Goal: Task Accomplishment & Management: Use online tool/utility

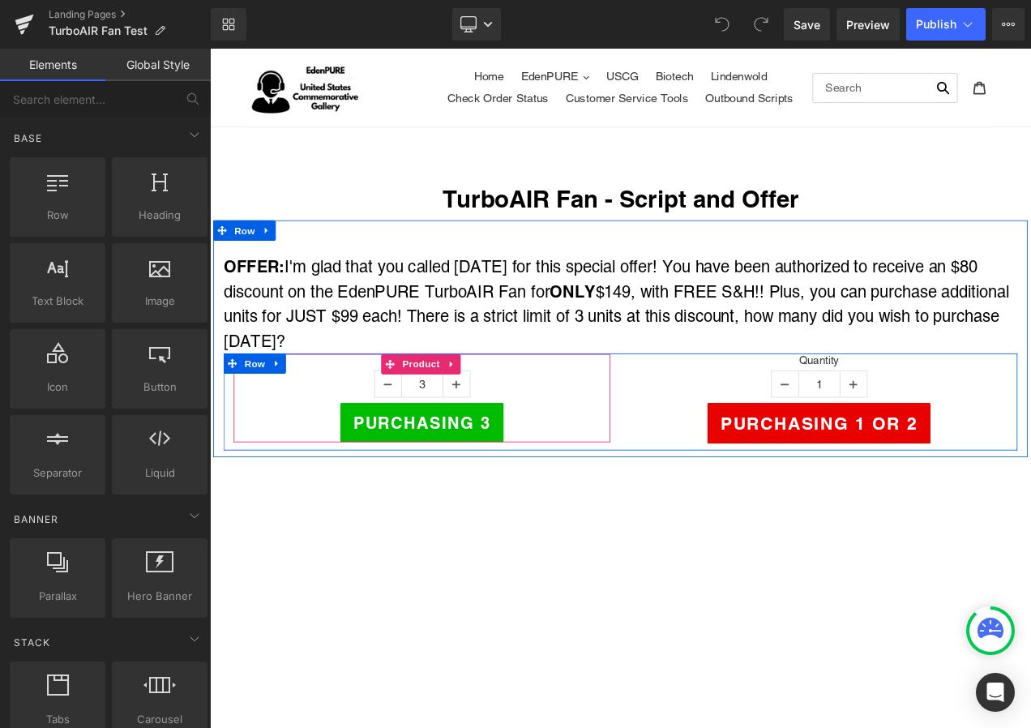
click at [460, 418] on span "Product" at bounding box center [462, 426] width 53 height 24
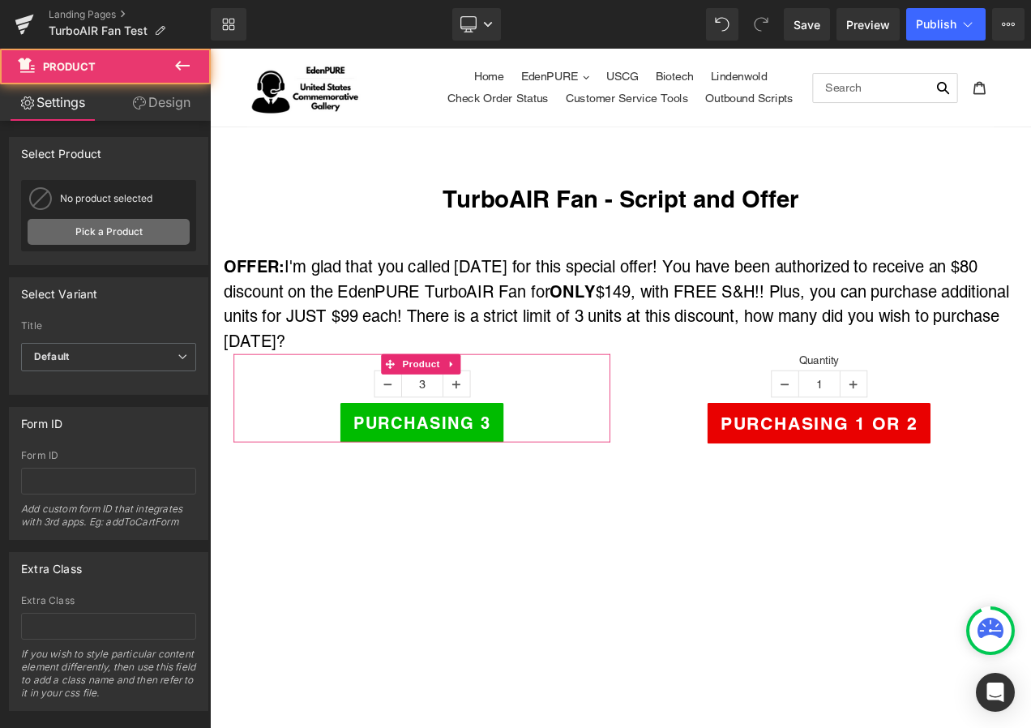
click at [109, 235] on link "Pick a Product" at bounding box center [109, 232] width 162 height 26
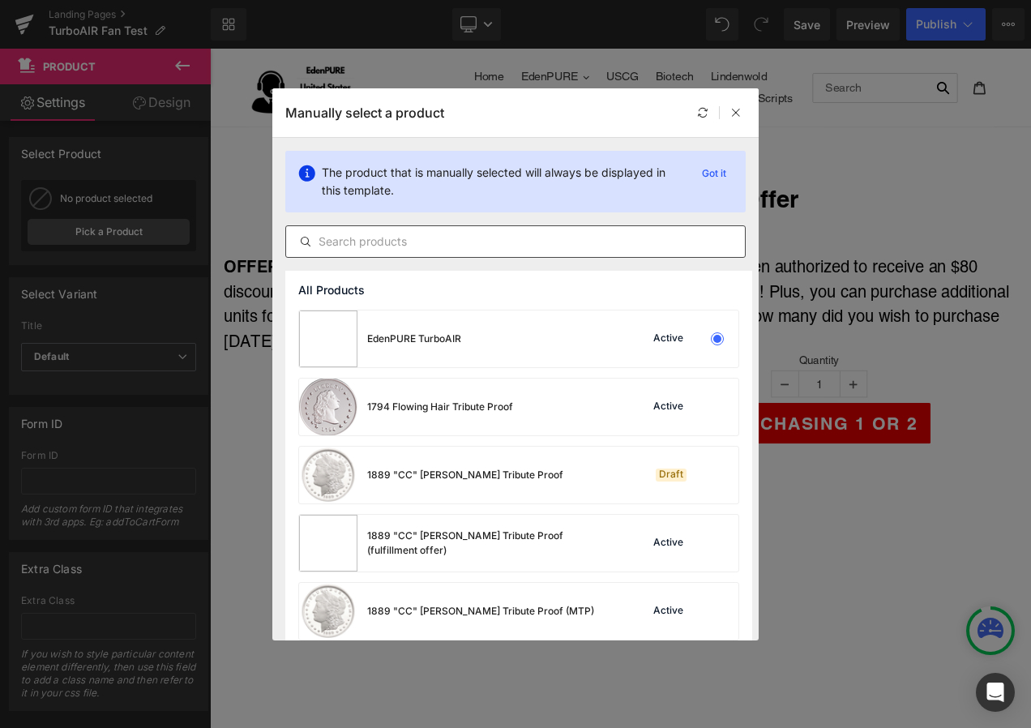
click at [374, 247] on input "text" at bounding box center [515, 241] width 459 height 19
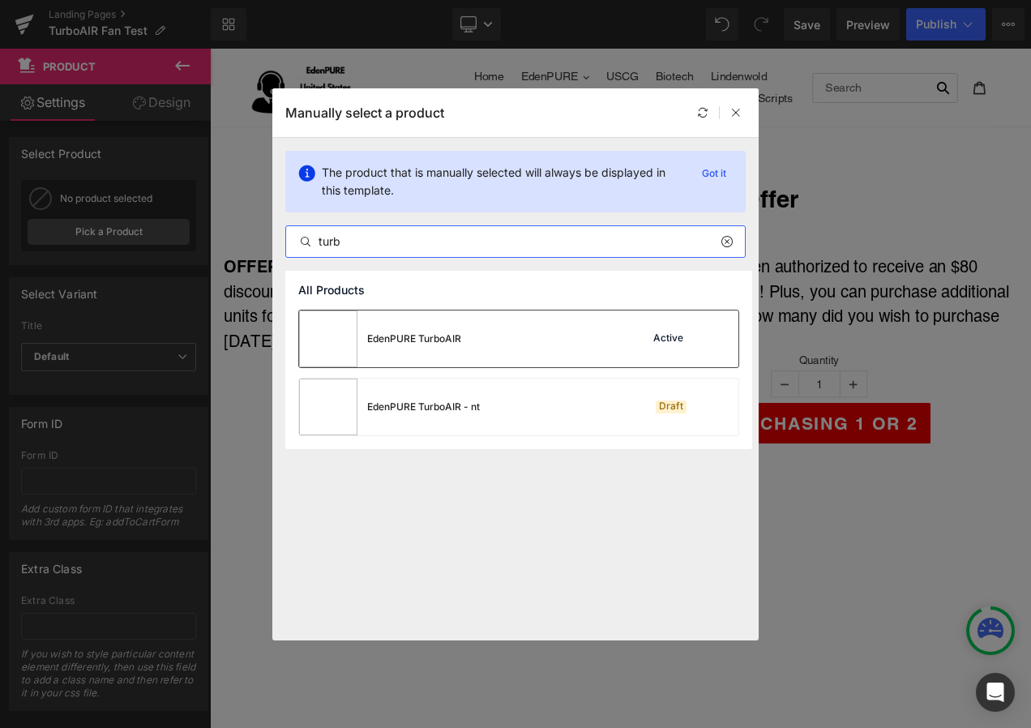
type input "turb"
click at [401, 345] on div "EdenPURE TurboAIR" at bounding box center [414, 339] width 94 height 15
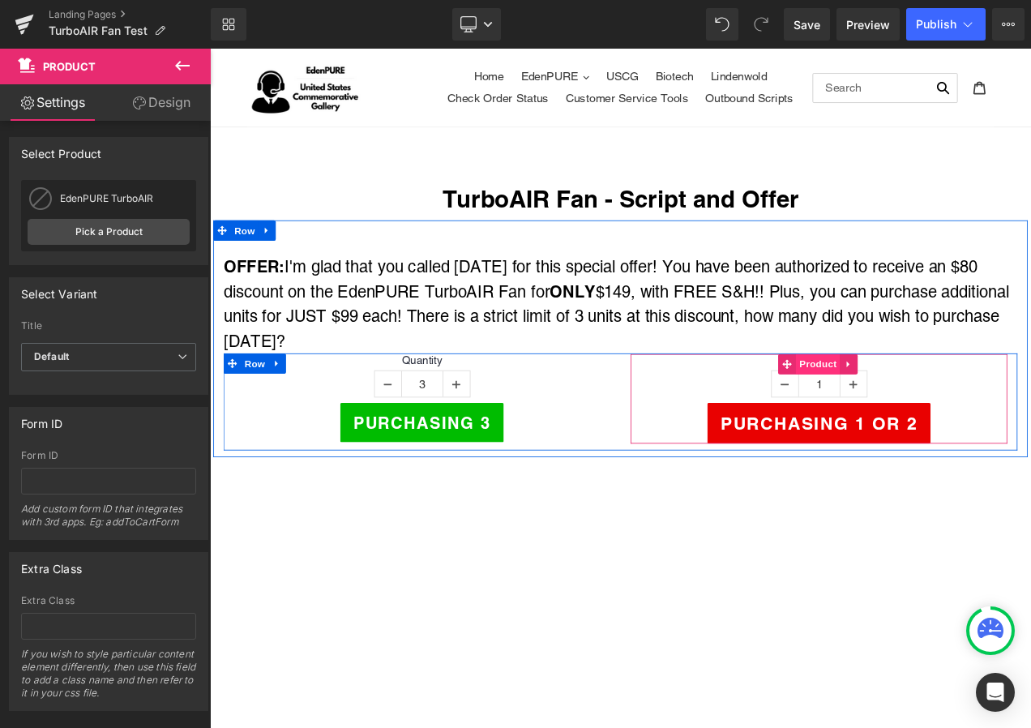
click at [919, 425] on span "Product" at bounding box center [937, 426] width 53 height 24
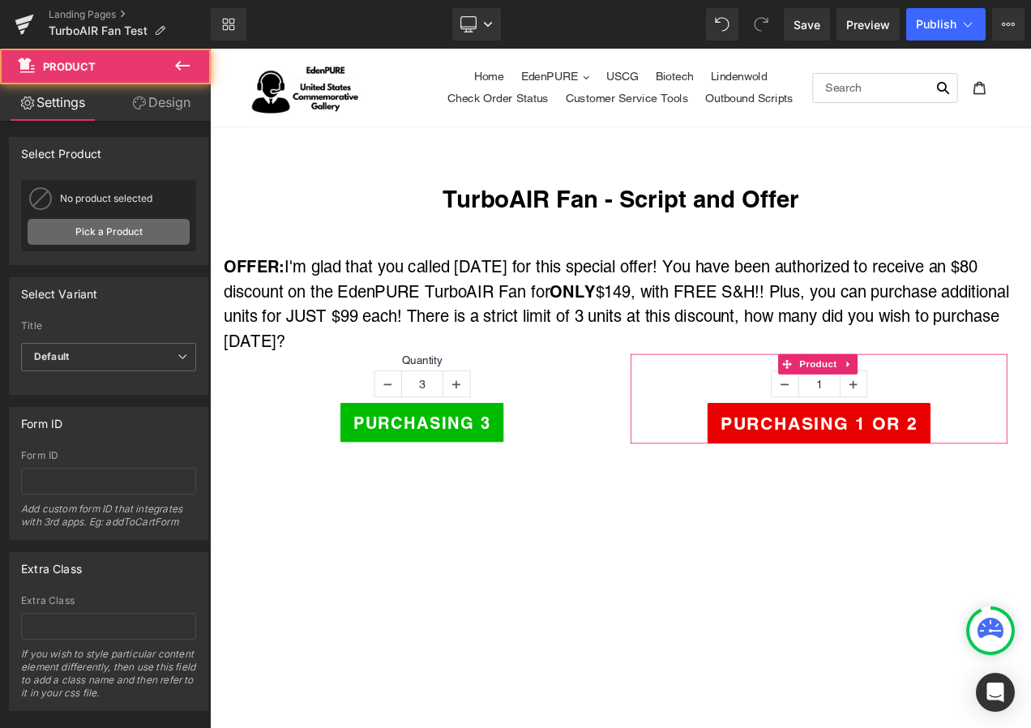
click at [114, 227] on link "Pick a Product" at bounding box center [109, 232] width 162 height 26
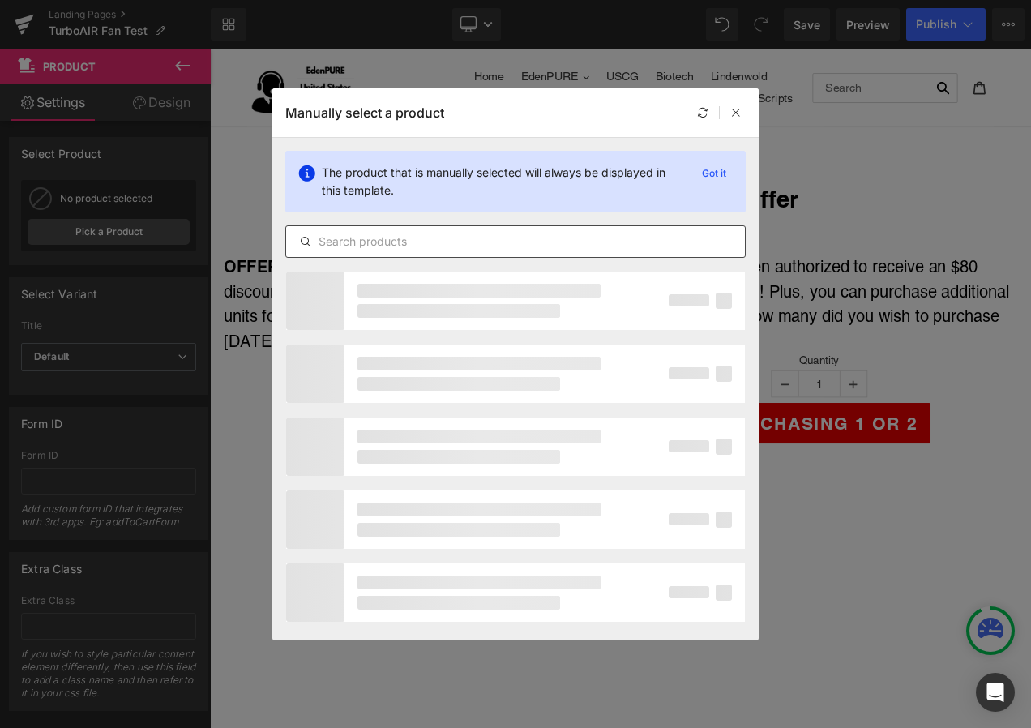
click at [471, 235] on input "text" at bounding box center [515, 241] width 459 height 19
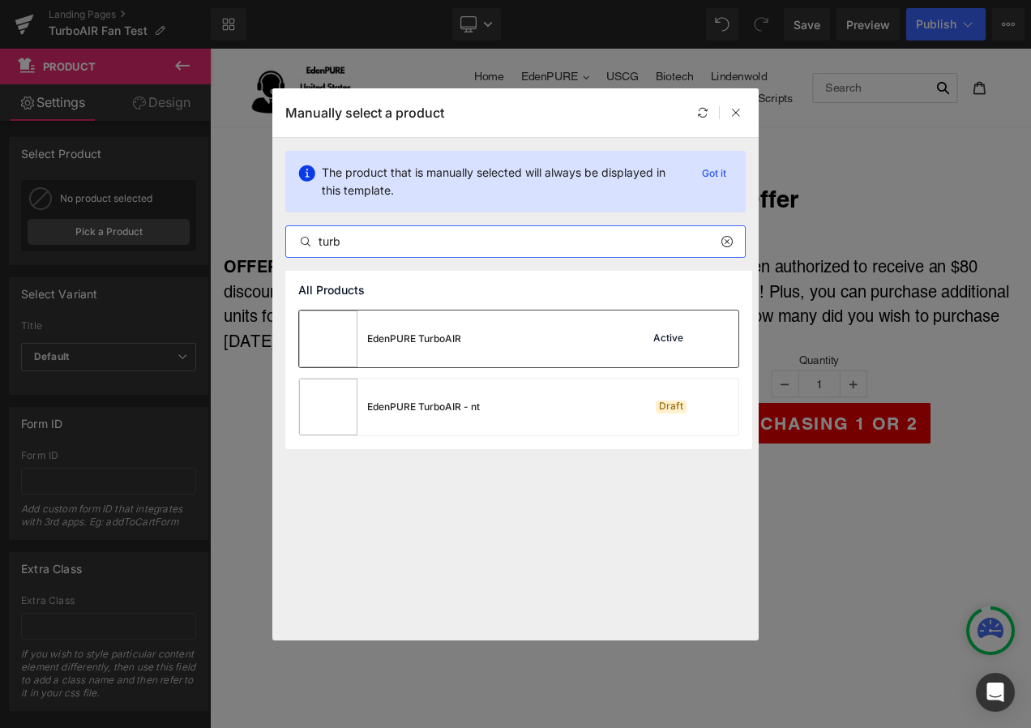
type input "turb"
click at [443, 337] on div "EdenPURE TurboAIR" at bounding box center [414, 339] width 94 height 15
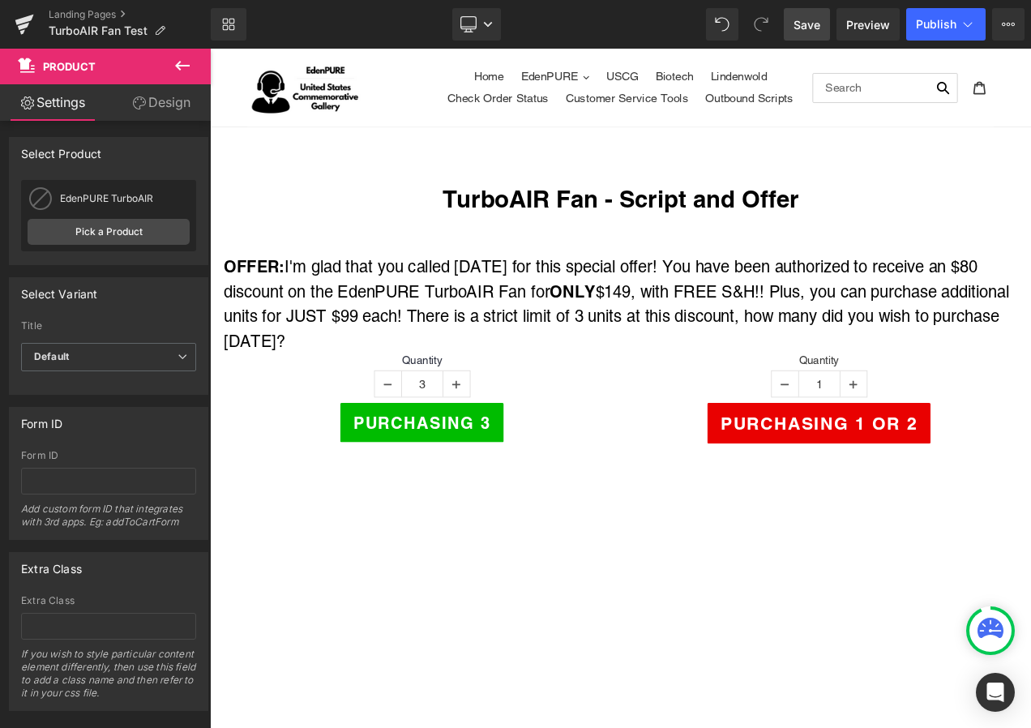
click at [802, 23] on span "Save" at bounding box center [807, 24] width 27 height 17
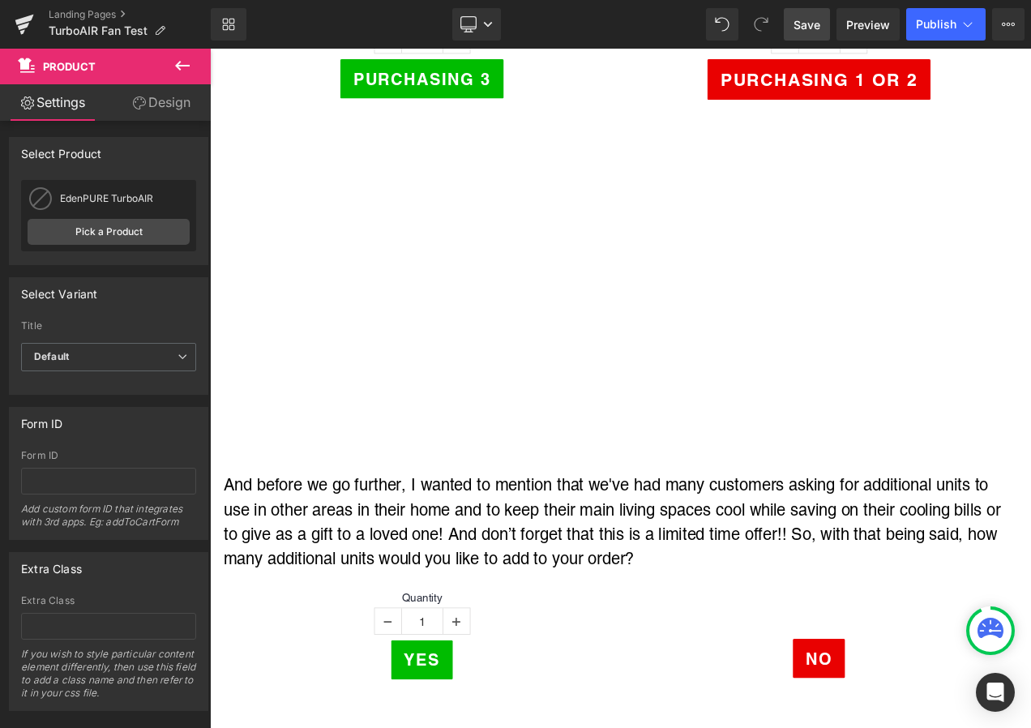
scroll to position [649, 0]
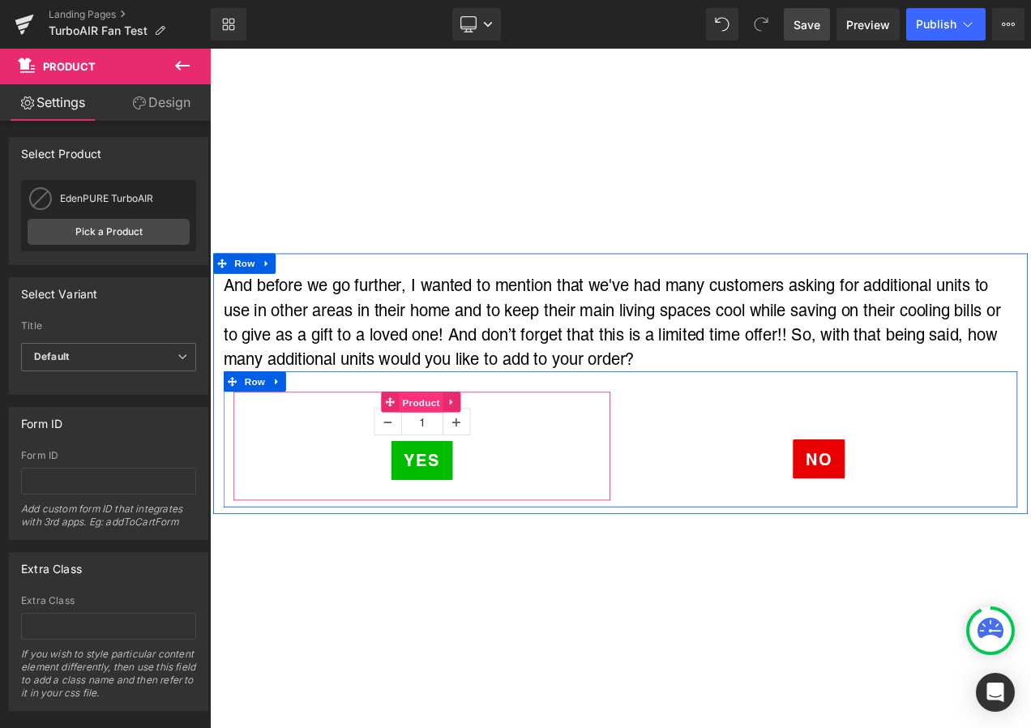
click at [452, 462] on span "Product" at bounding box center [462, 472] width 53 height 24
click at [457, 469] on span "Product" at bounding box center [462, 471] width 53 height 24
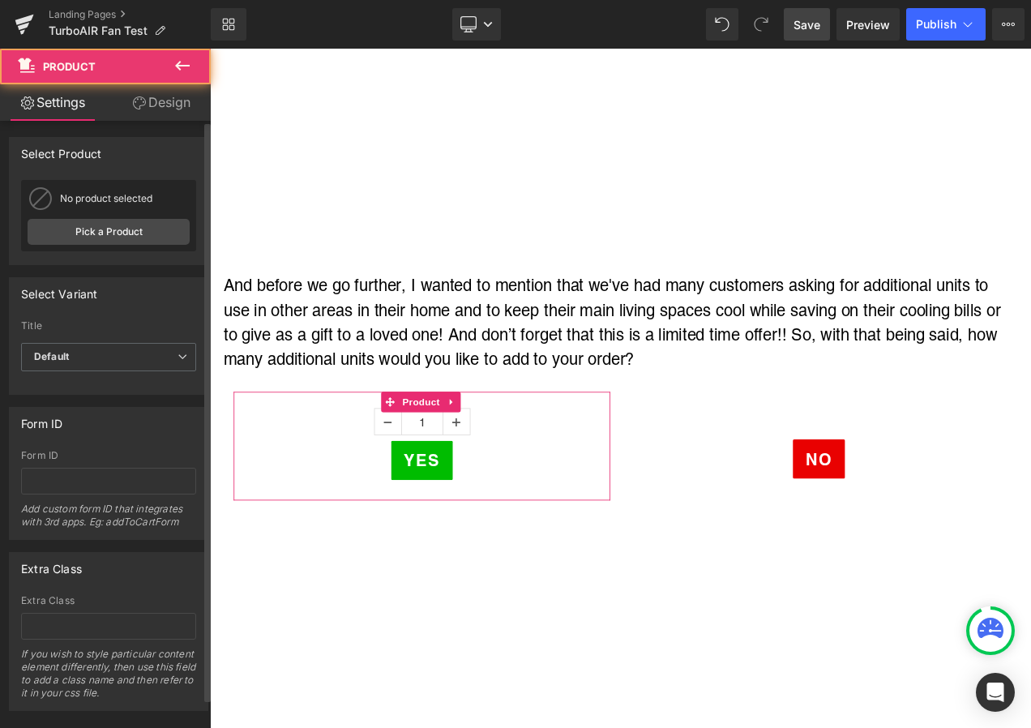
click at [108, 258] on div "Select manually Select manually Select manually EdenPURE 360 Air Fan GEN55 (BF)…" at bounding box center [109, 222] width 198 height 84
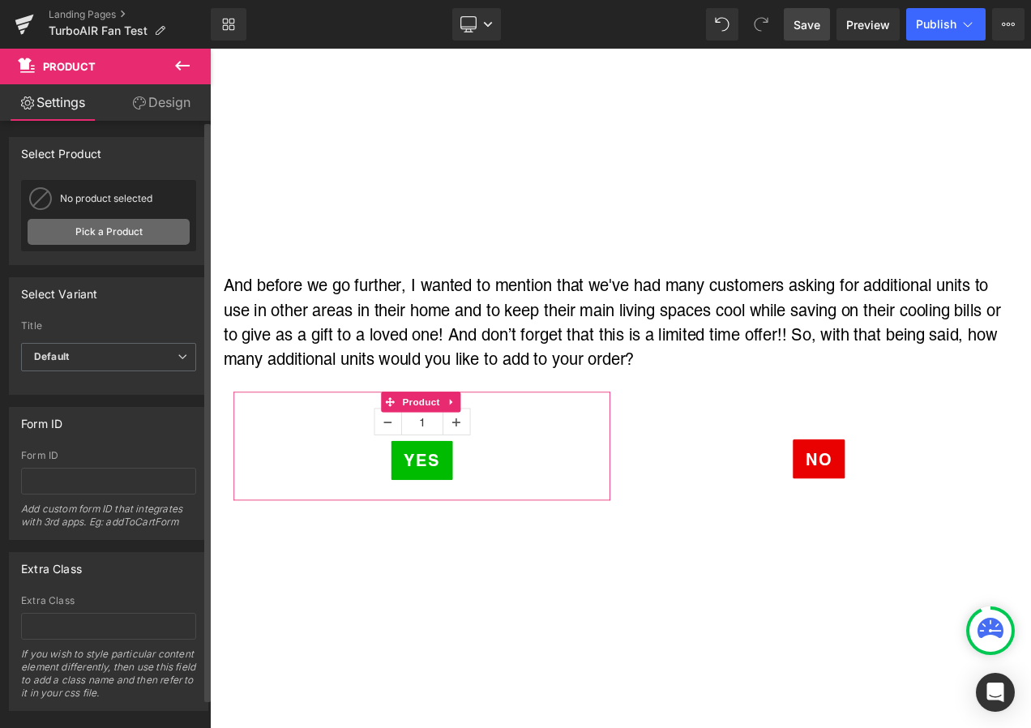
click at [101, 240] on link "Pick a Product" at bounding box center [109, 232] width 162 height 26
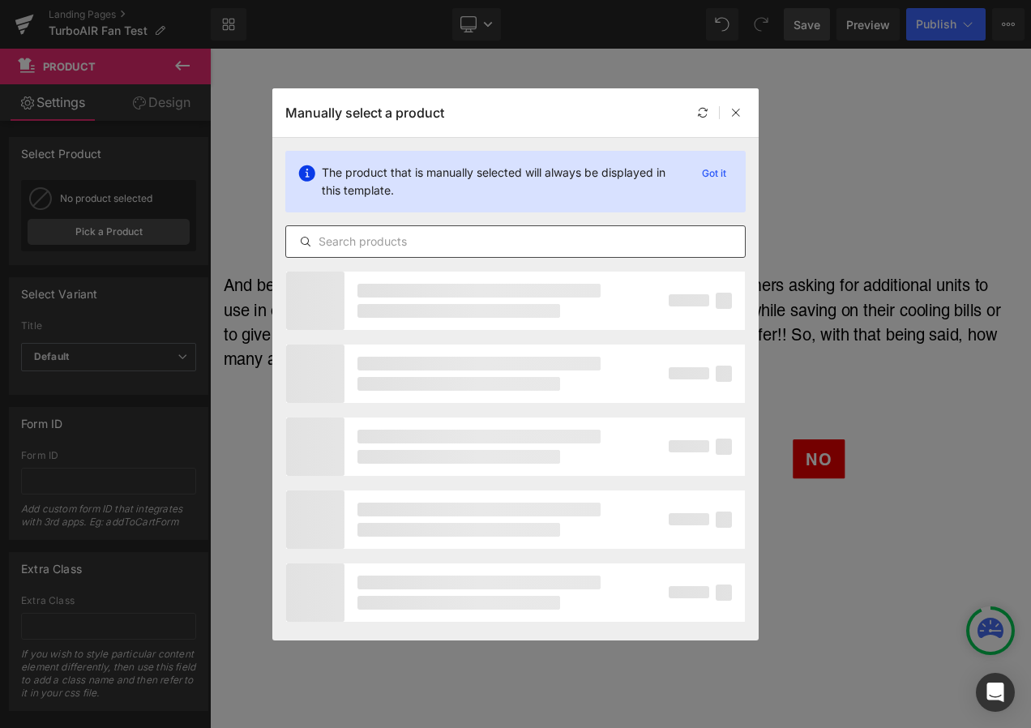
click at [349, 246] on input "text" at bounding box center [515, 241] width 459 height 19
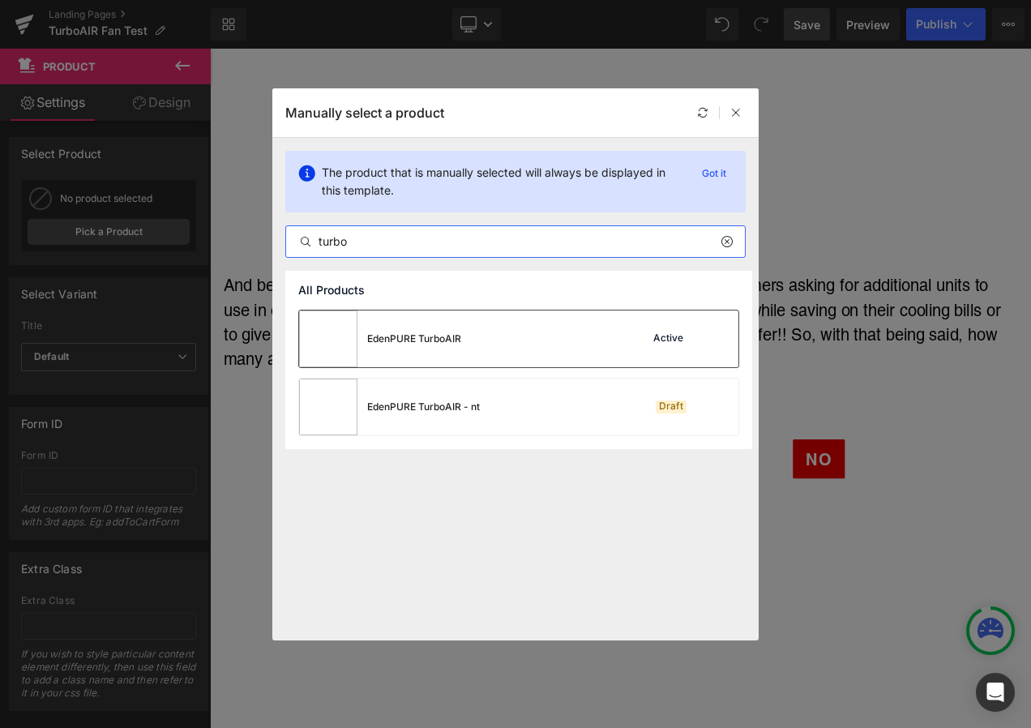
type input "turbo"
click at [436, 355] on div "EdenPURE TurboAIR" at bounding box center [380, 339] width 162 height 57
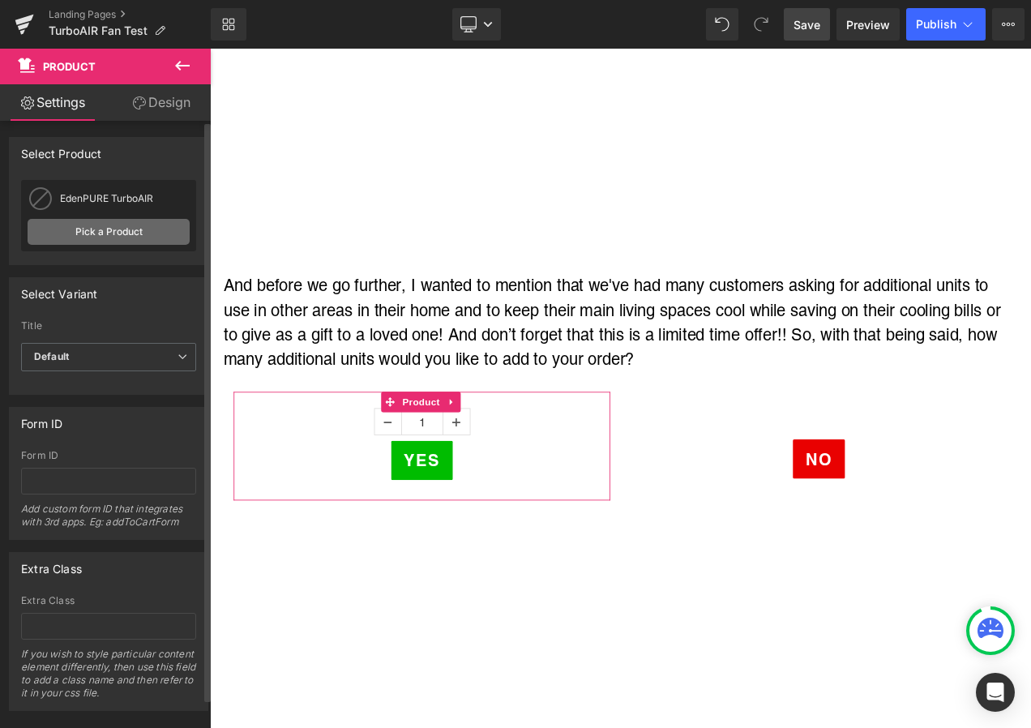
click at [131, 225] on link "Pick a Product" at bounding box center [109, 232] width 162 height 26
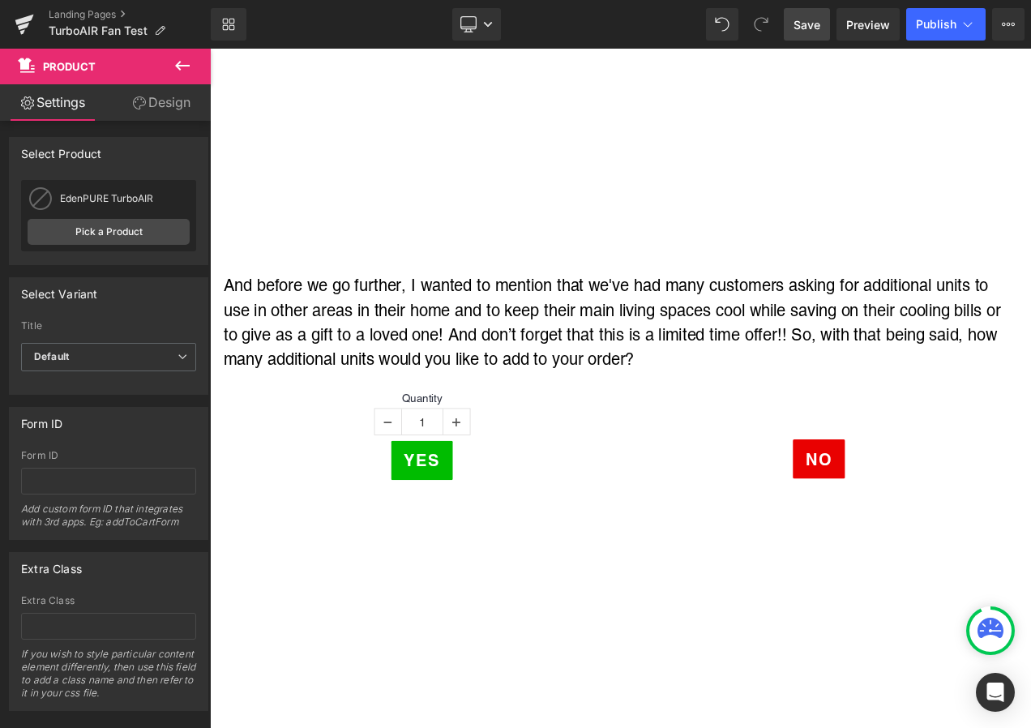
click at [818, 30] on span "Save" at bounding box center [807, 24] width 27 height 17
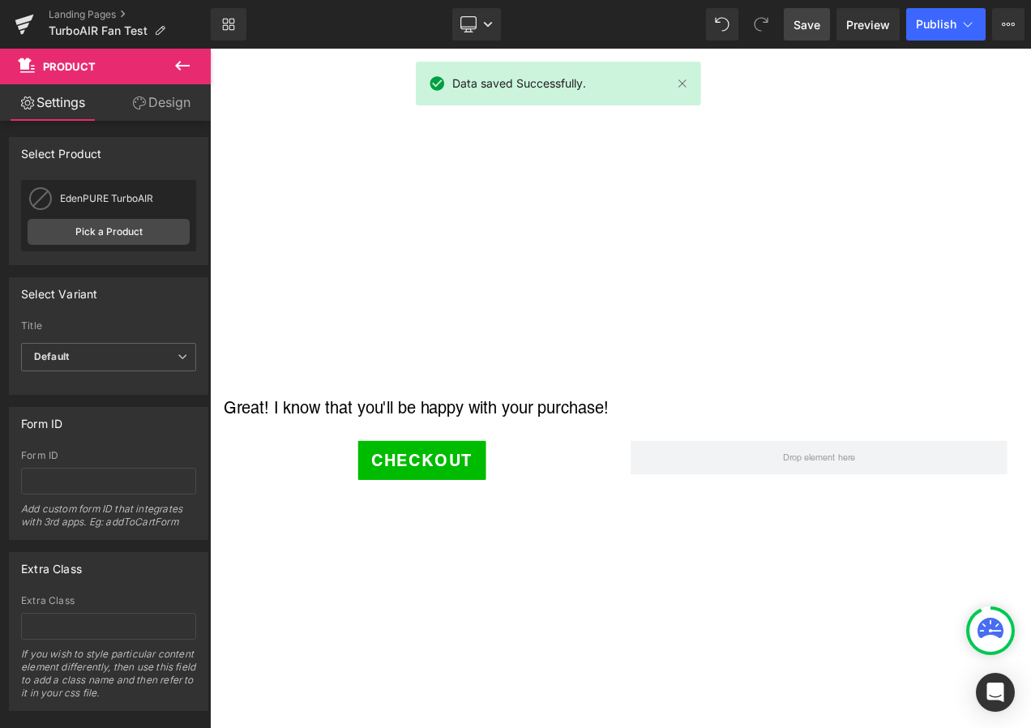
scroll to position [2270, 0]
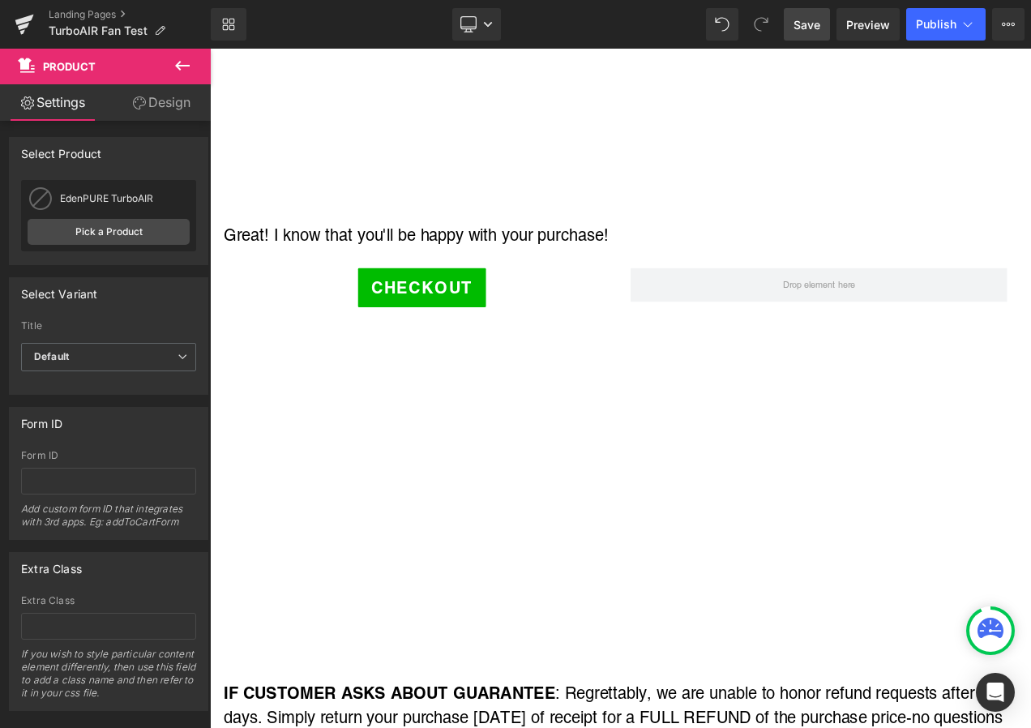
click at [804, 30] on span "Save" at bounding box center [807, 24] width 27 height 17
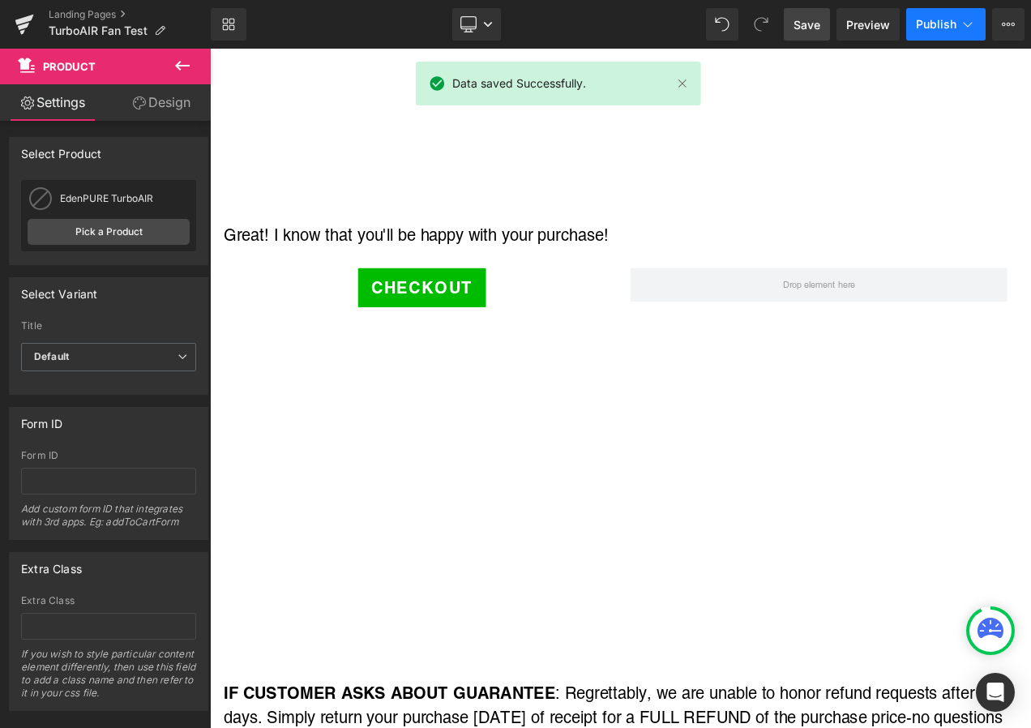
click at [939, 30] on span "Publish" at bounding box center [936, 24] width 41 height 13
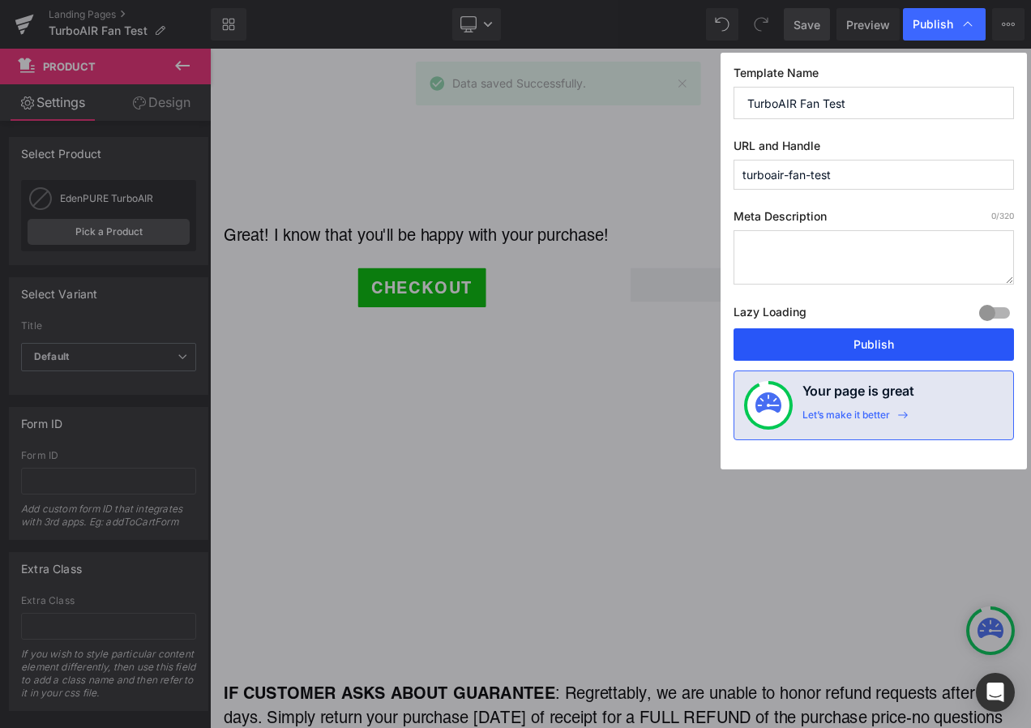
click at [899, 358] on button "Publish" at bounding box center [874, 344] width 281 height 32
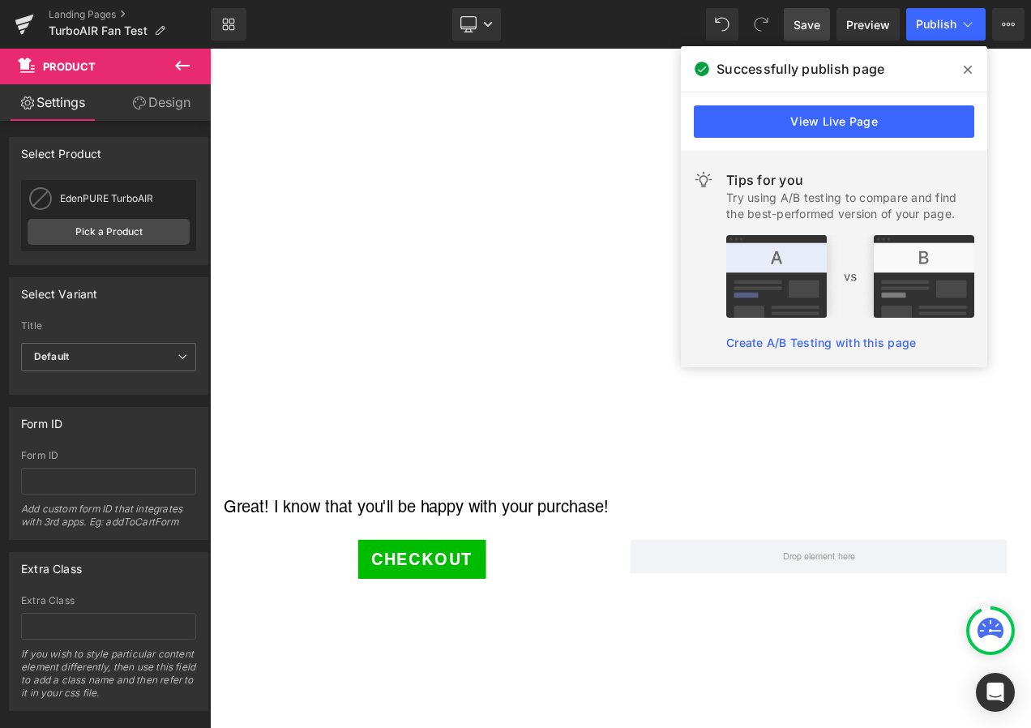
scroll to position [1622, 0]
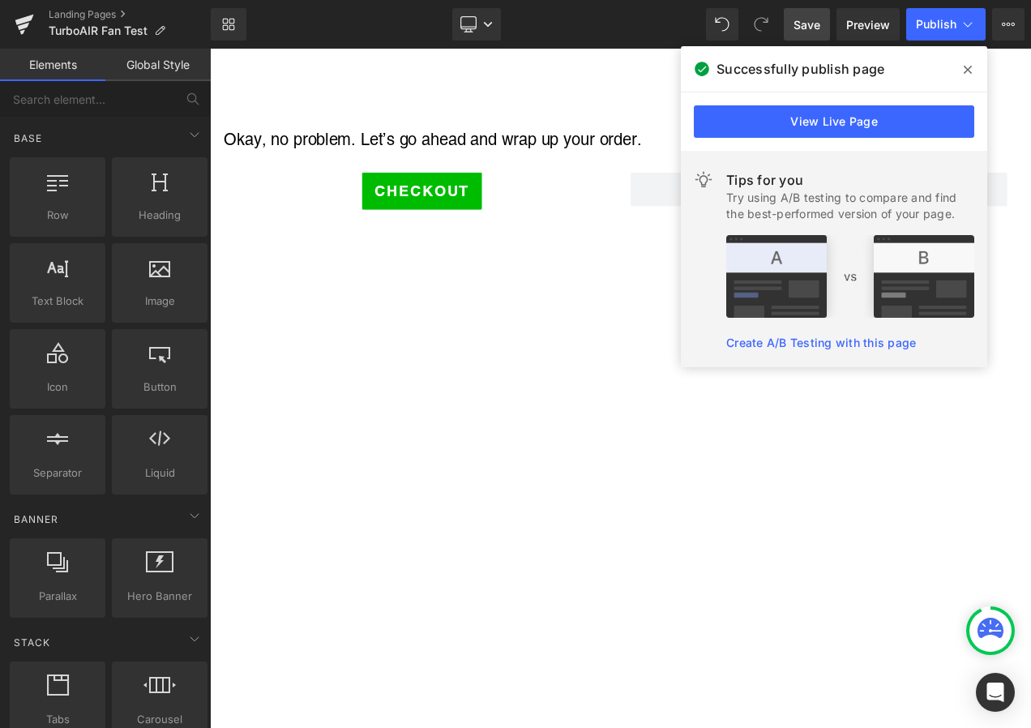
click at [427, 568] on div "TurboAIR Fan - Script and Offer Heading Row OFFER: I'm glad that you called [DA…" at bounding box center [700, 194] width 981 height 3256
click at [886, 114] on link "View Live Page" at bounding box center [834, 121] width 281 height 32
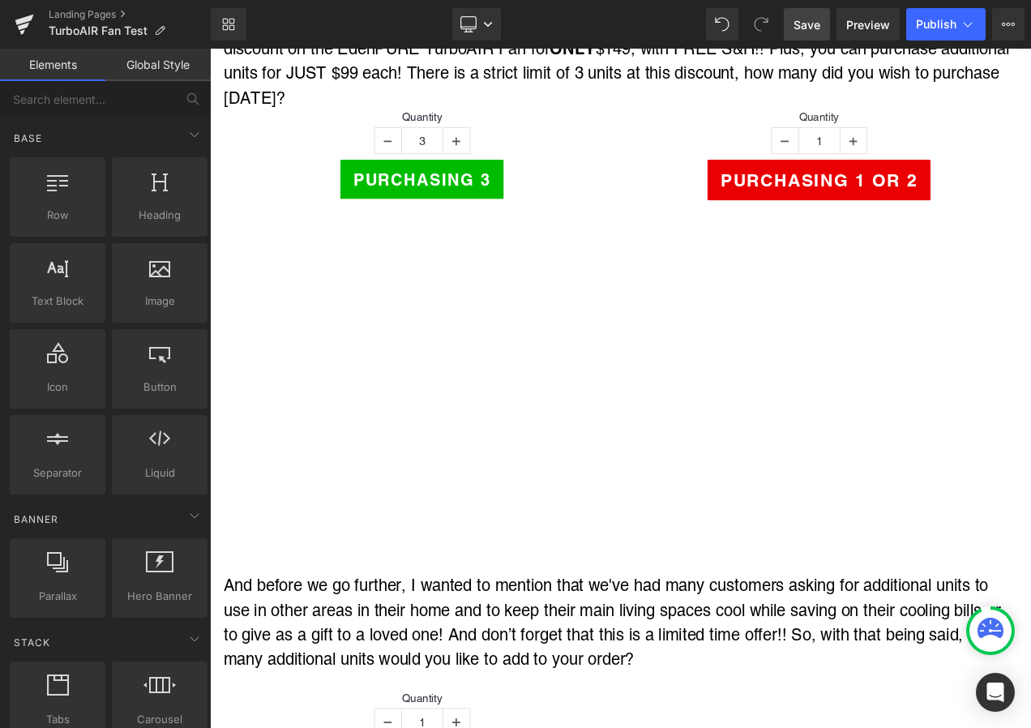
scroll to position [0, 0]
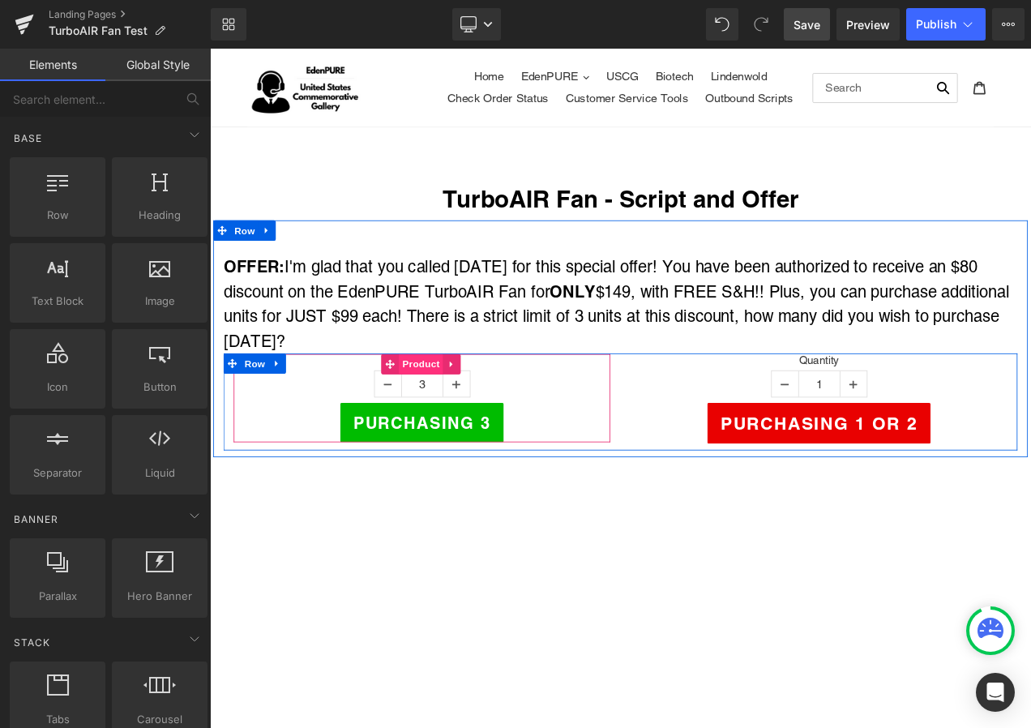
click at [440, 415] on span "Product" at bounding box center [462, 426] width 53 height 24
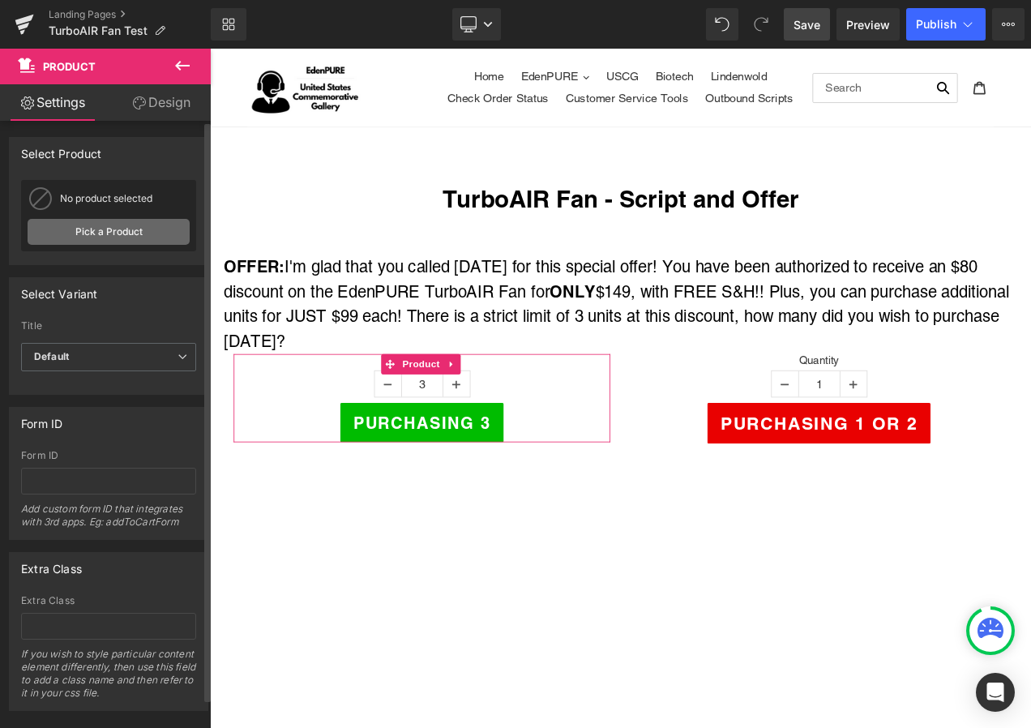
click at [121, 235] on link "Pick a Product" at bounding box center [109, 232] width 162 height 26
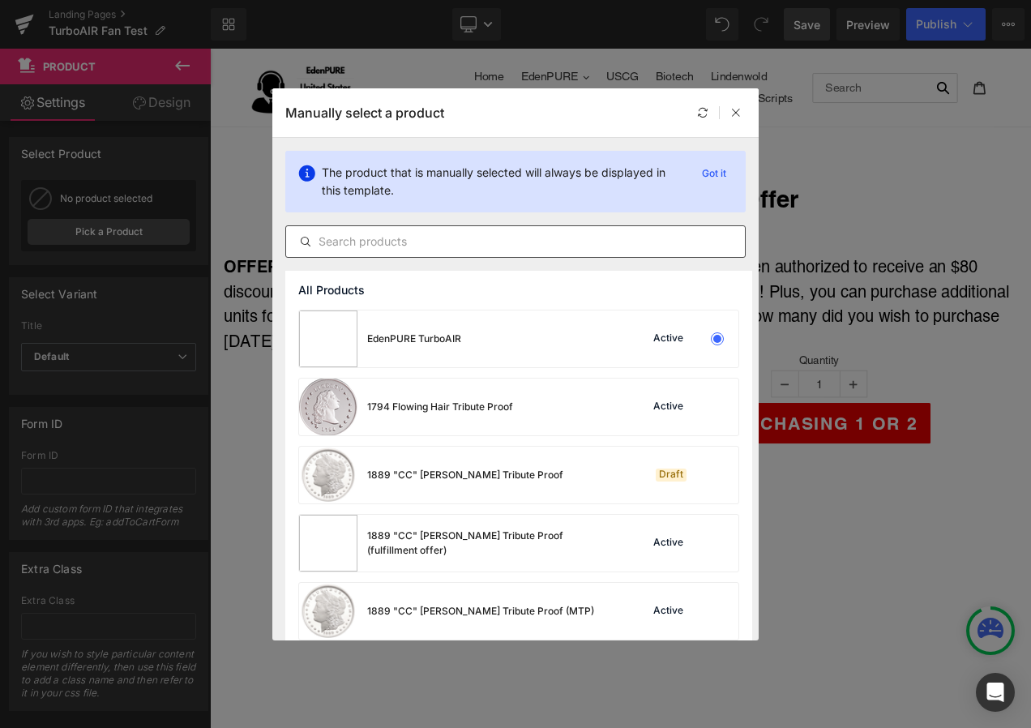
click at [327, 242] on input "text" at bounding box center [515, 241] width 459 height 19
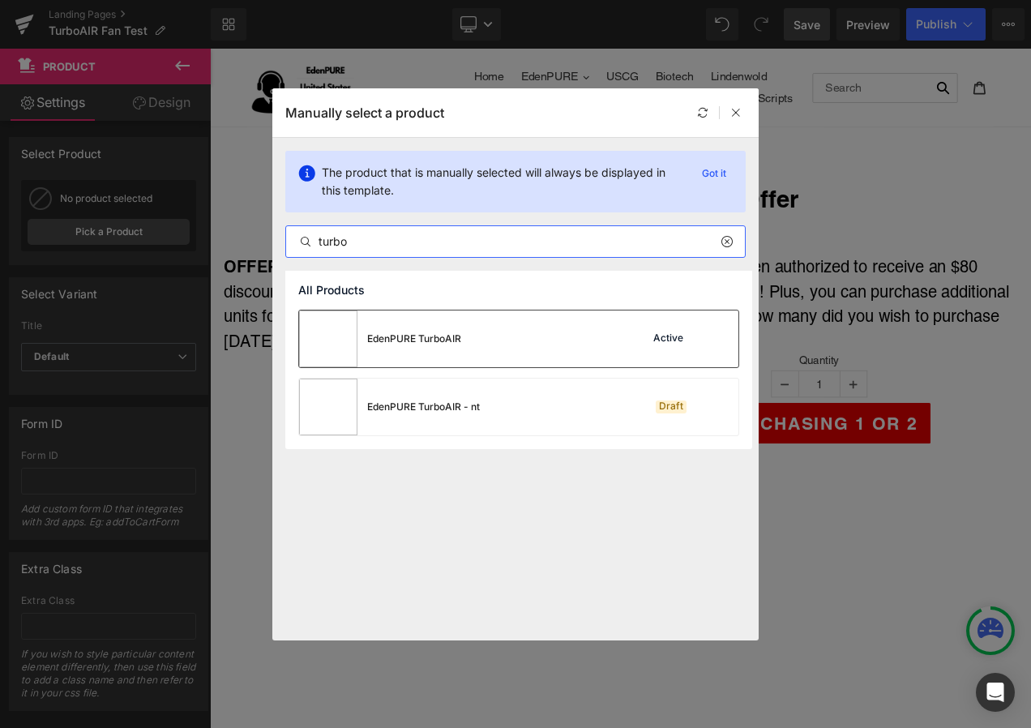
type input "turbo"
click at [370, 321] on div "EdenPURE TurboAIR" at bounding box center [380, 339] width 162 height 57
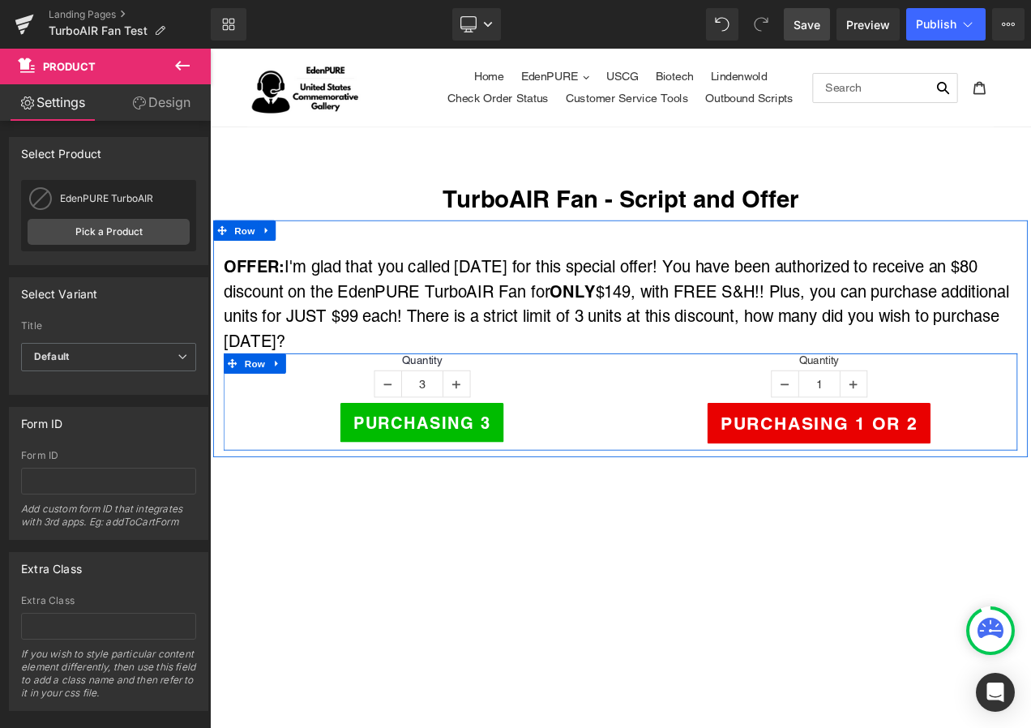
click at [933, 413] on div at bounding box center [700, 413] width 949 height 1
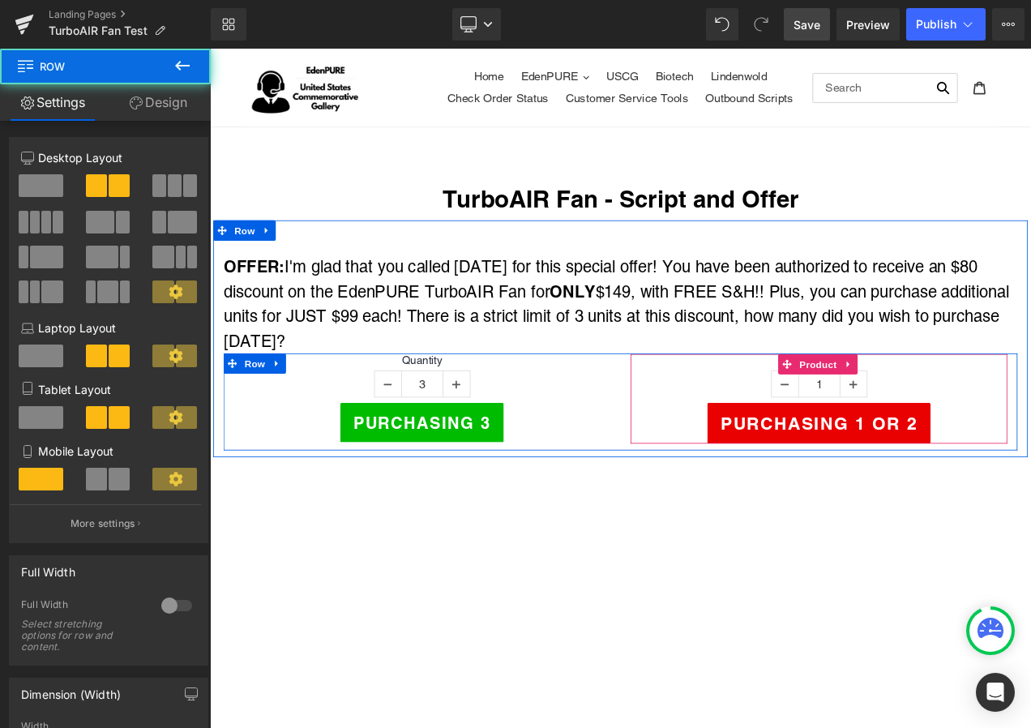
click at [933, 425] on span "Product" at bounding box center [937, 426] width 53 height 24
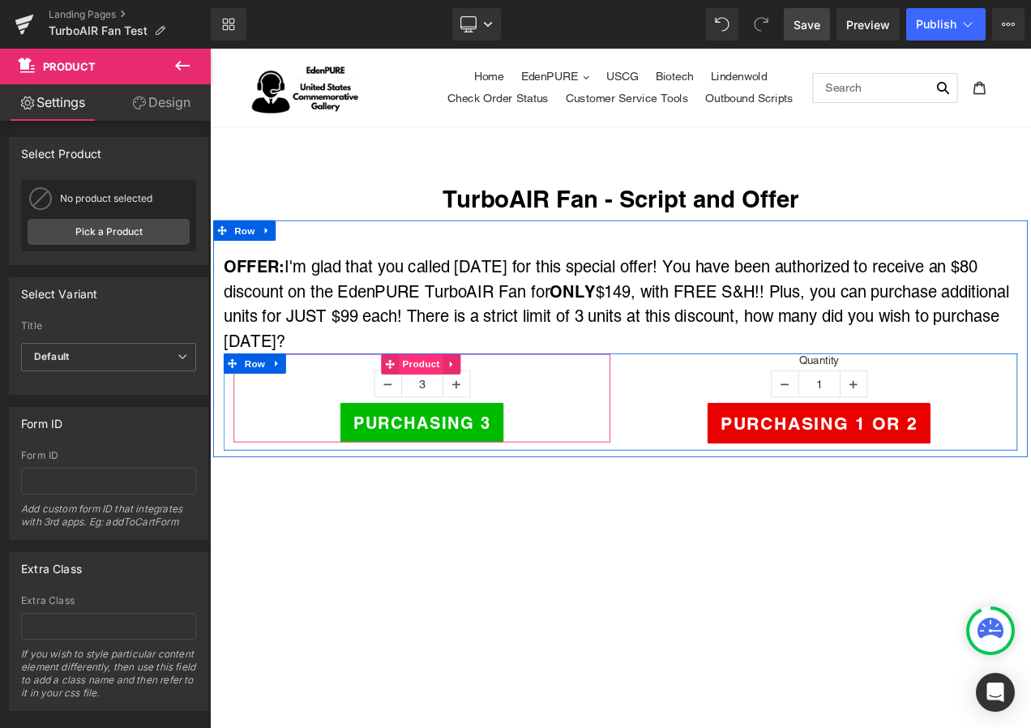
click at [477, 424] on span "Product" at bounding box center [462, 426] width 53 height 24
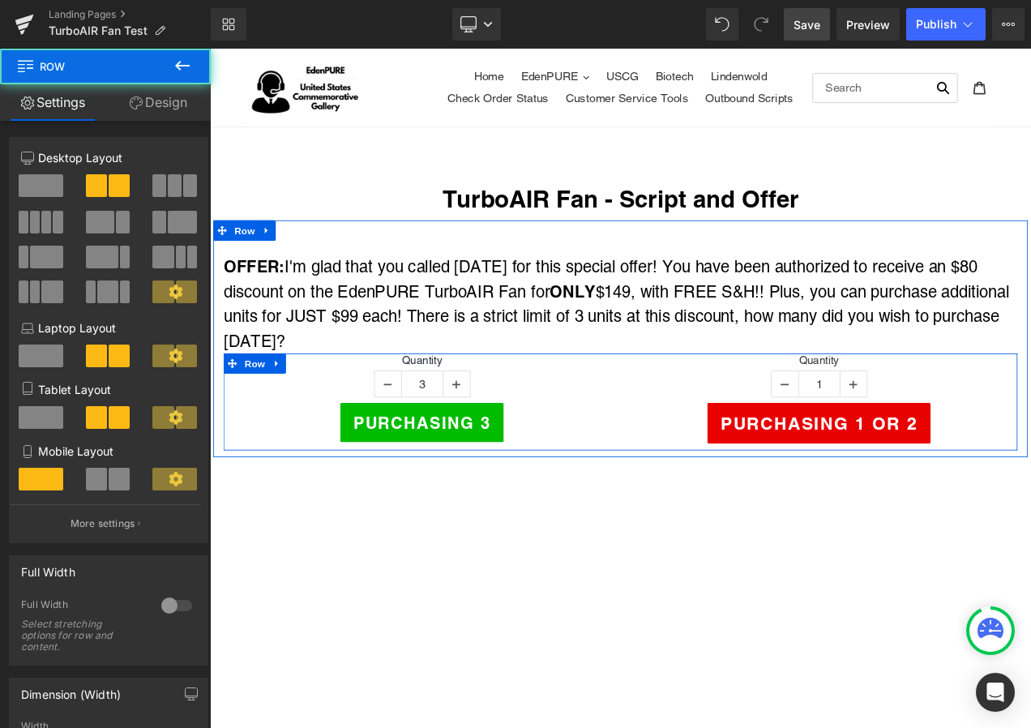
click at [427, 413] on div at bounding box center [700, 413] width 949 height 1
click at [442, 418] on span "Product" at bounding box center [462, 426] width 53 height 24
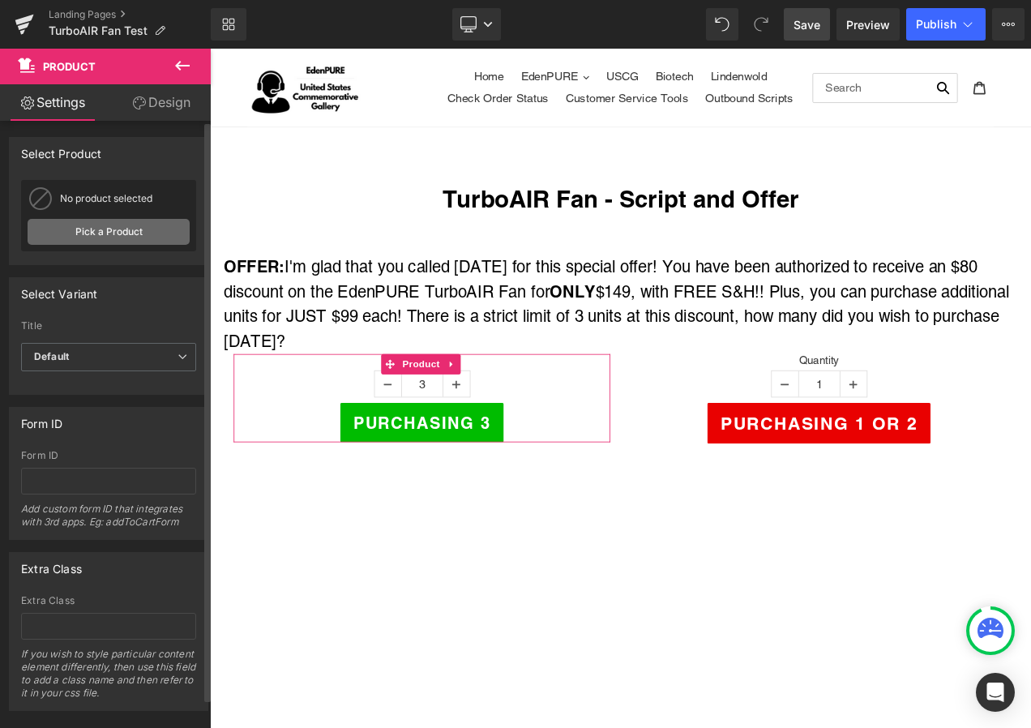
click at [84, 225] on link "Pick a Product" at bounding box center [109, 232] width 162 height 26
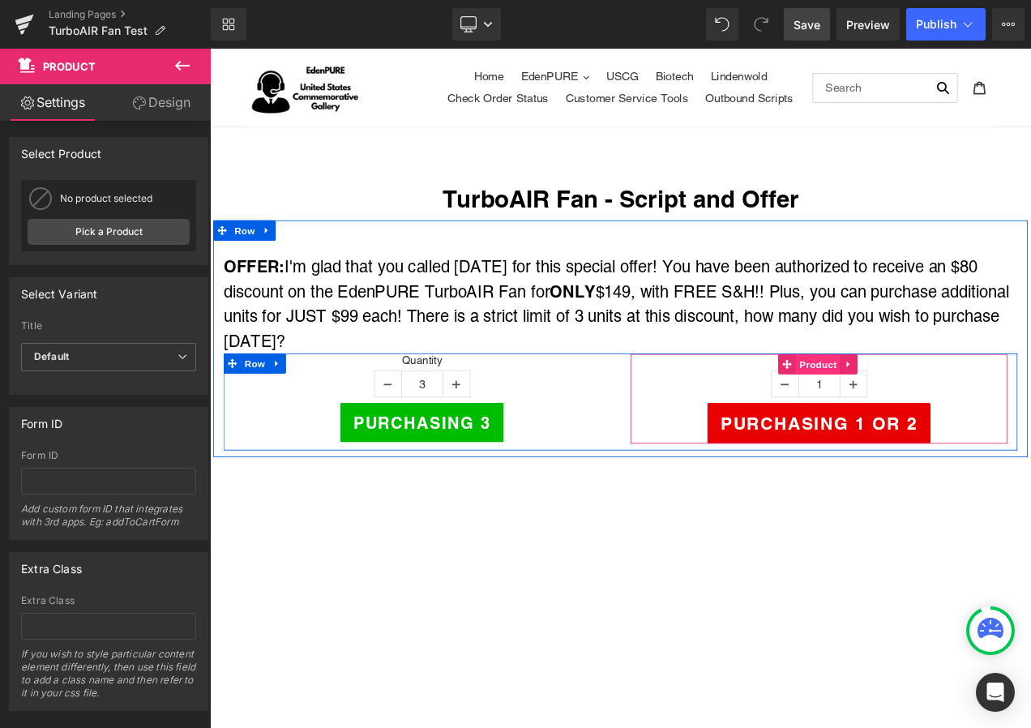
click at [933, 419] on span "Product" at bounding box center [937, 426] width 53 height 24
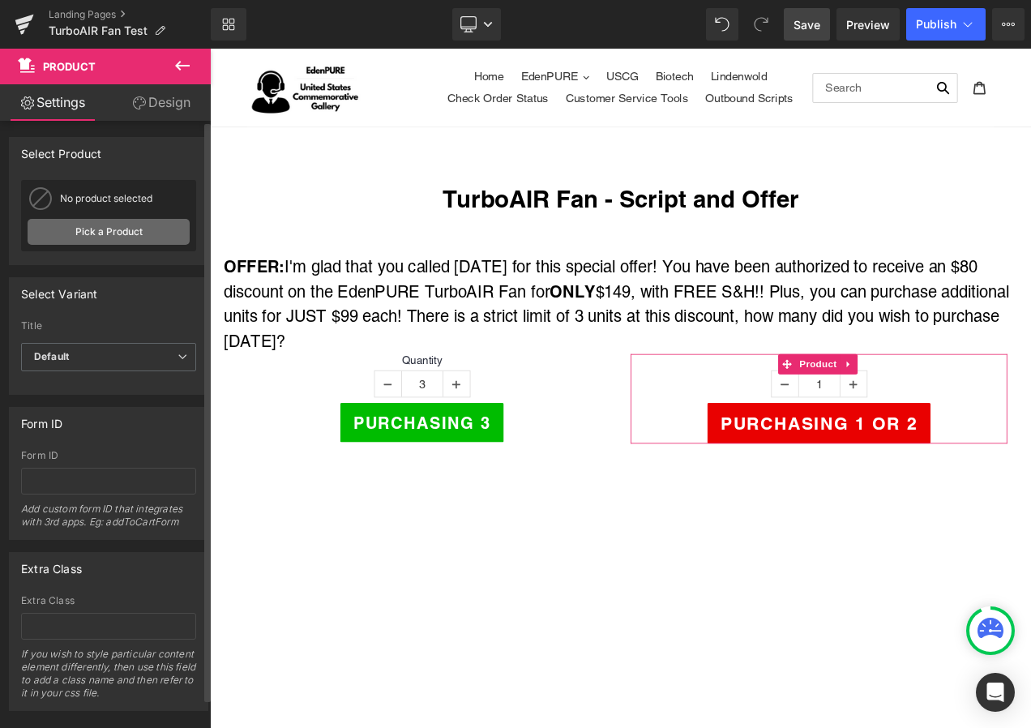
click at [136, 229] on link "Pick a Product" at bounding box center [109, 232] width 162 height 26
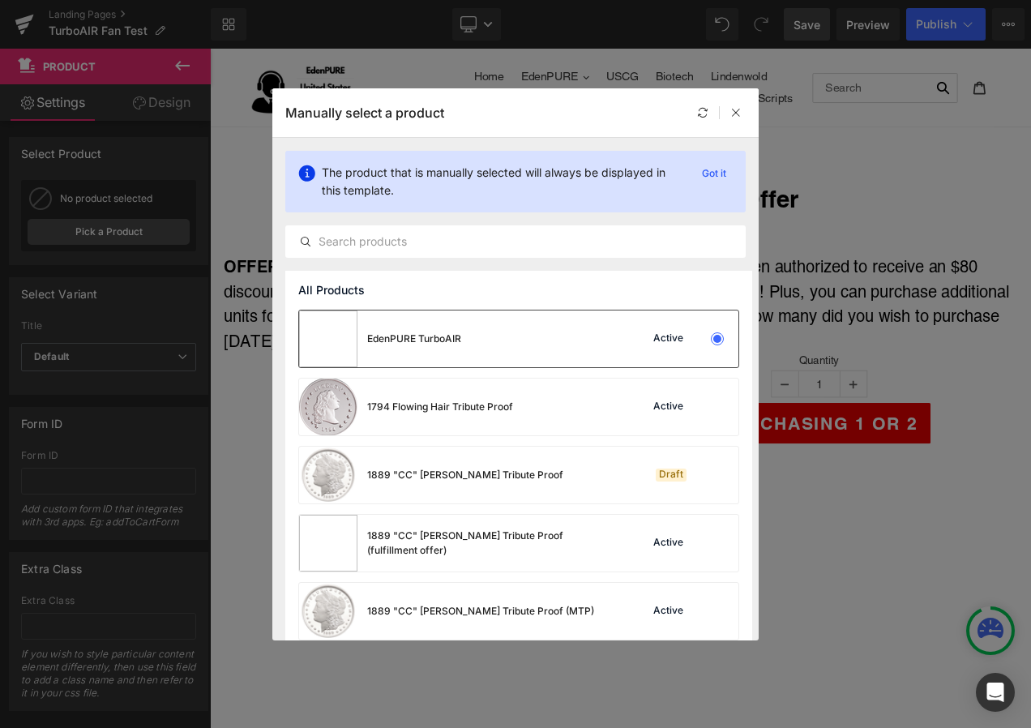
click at [400, 344] on div "EdenPURE TurboAIR" at bounding box center [414, 339] width 94 height 15
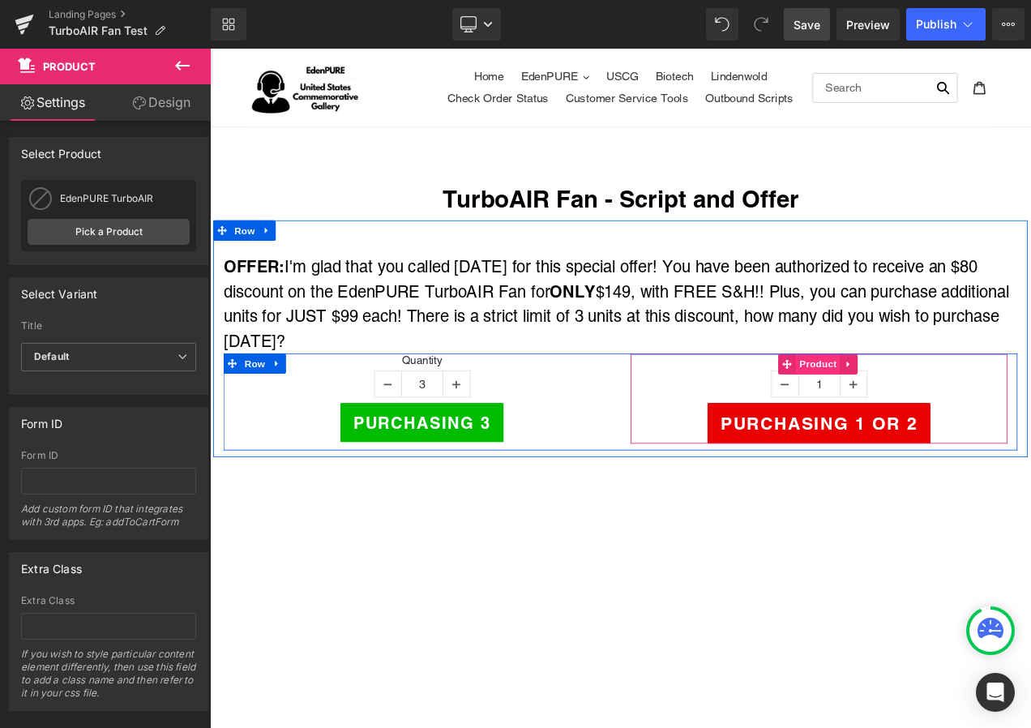
click at [919, 422] on span "Product" at bounding box center [937, 426] width 53 height 24
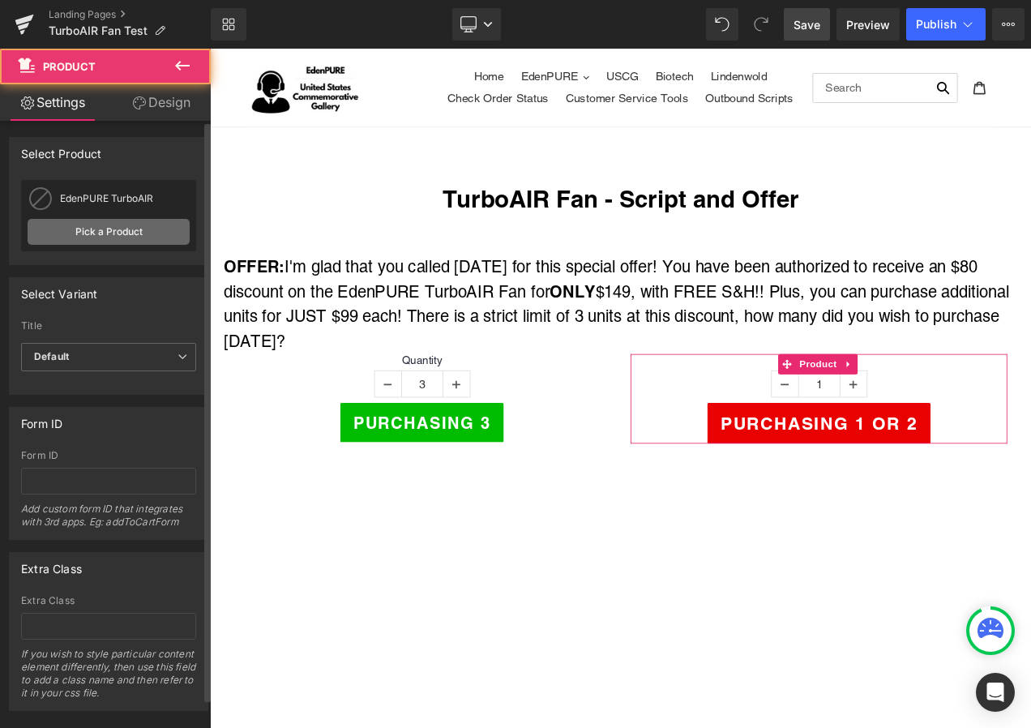
click at [158, 234] on link "Pick a Product" at bounding box center [109, 232] width 162 height 26
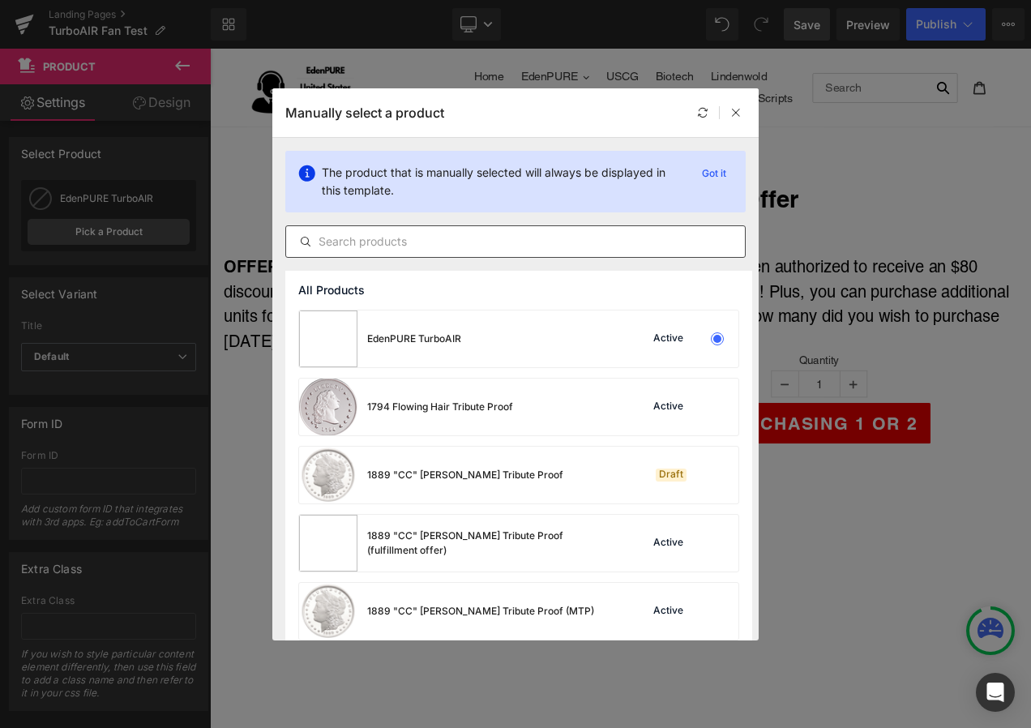
click at [379, 229] on div at bounding box center [515, 241] width 461 height 32
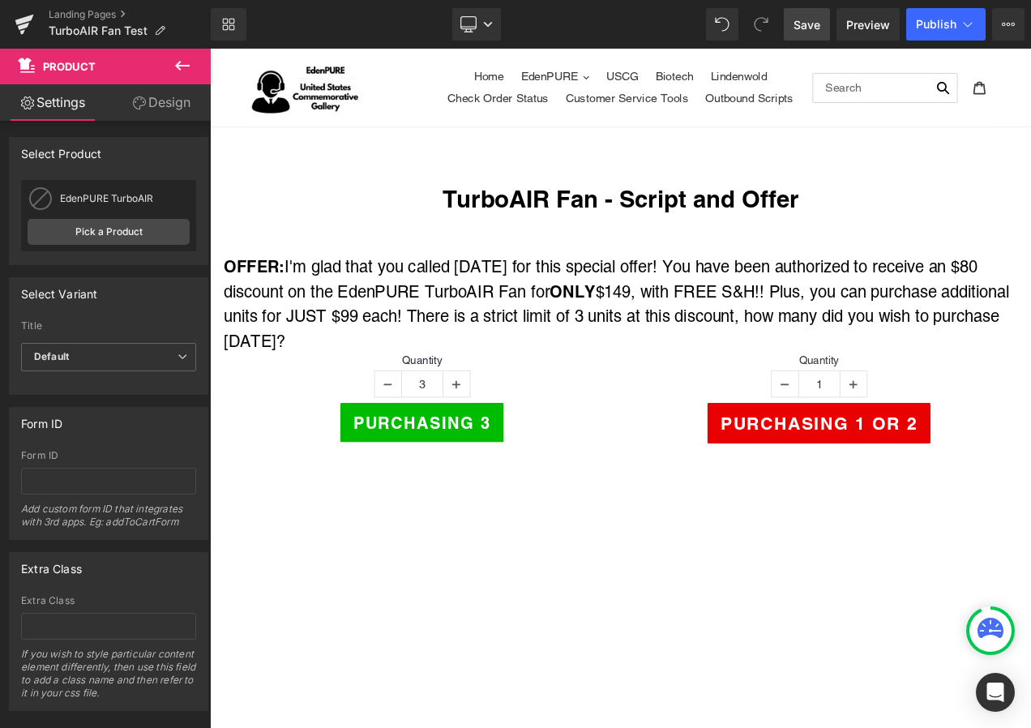
click at [814, 44] on div "Library Desktop Desktop Laptop Tablet Mobile Save Preview Publish Scheduled Vie…" at bounding box center [621, 24] width 821 height 49
click at [812, 32] on span "Save" at bounding box center [807, 24] width 27 height 17
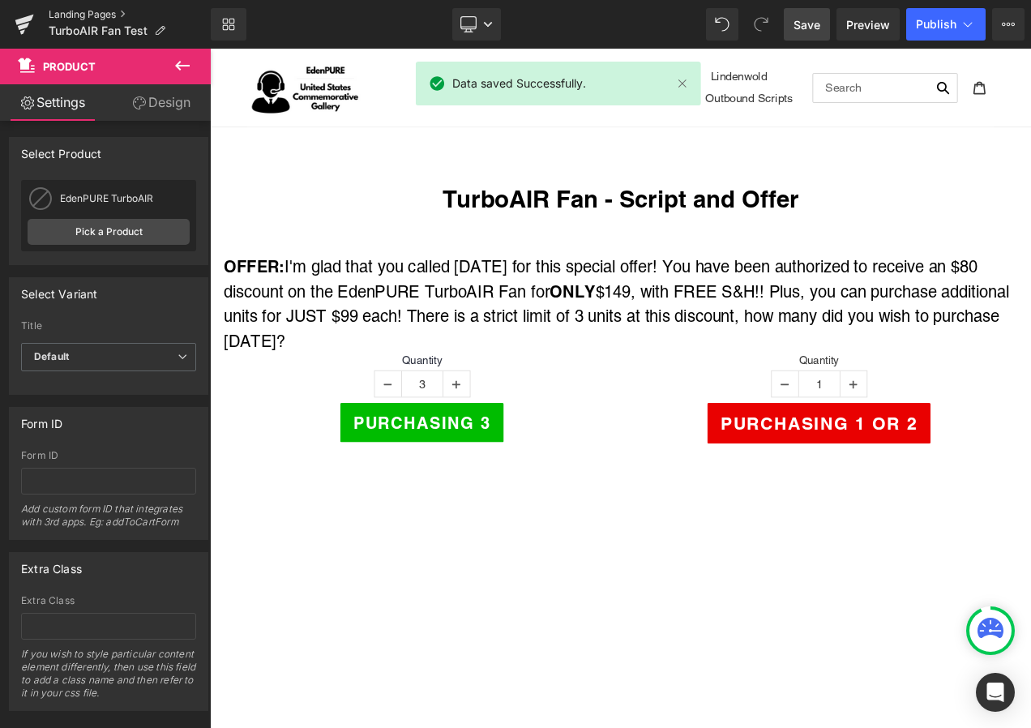
click at [107, 12] on link "Landing Pages" at bounding box center [130, 14] width 162 height 13
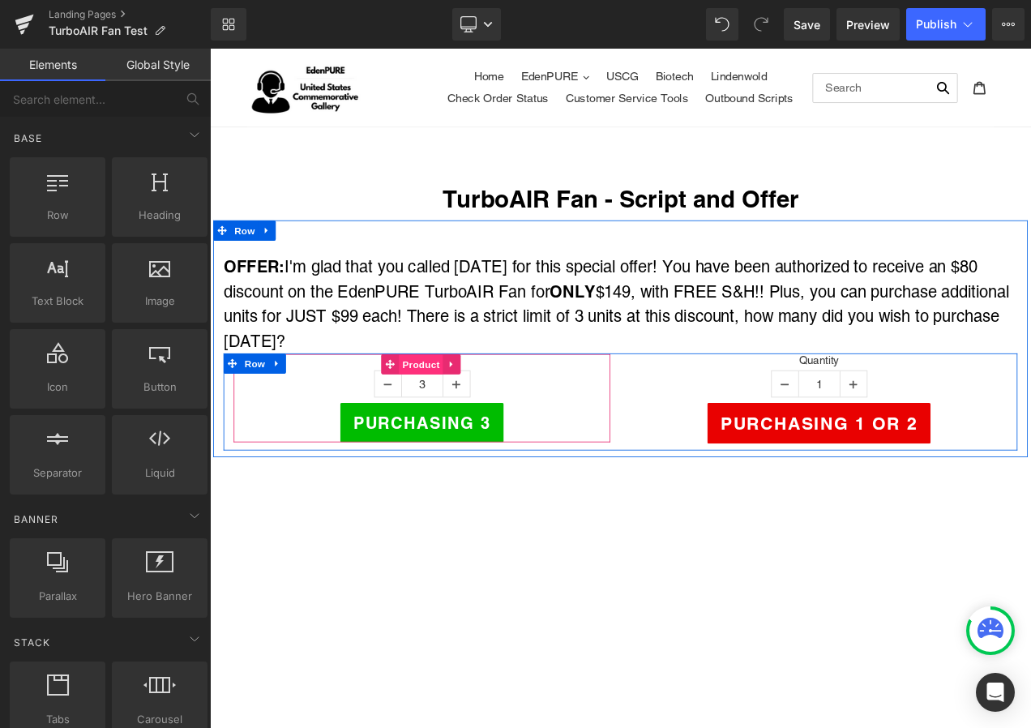
click at [460, 424] on span "Product" at bounding box center [462, 426] width 53 height 24
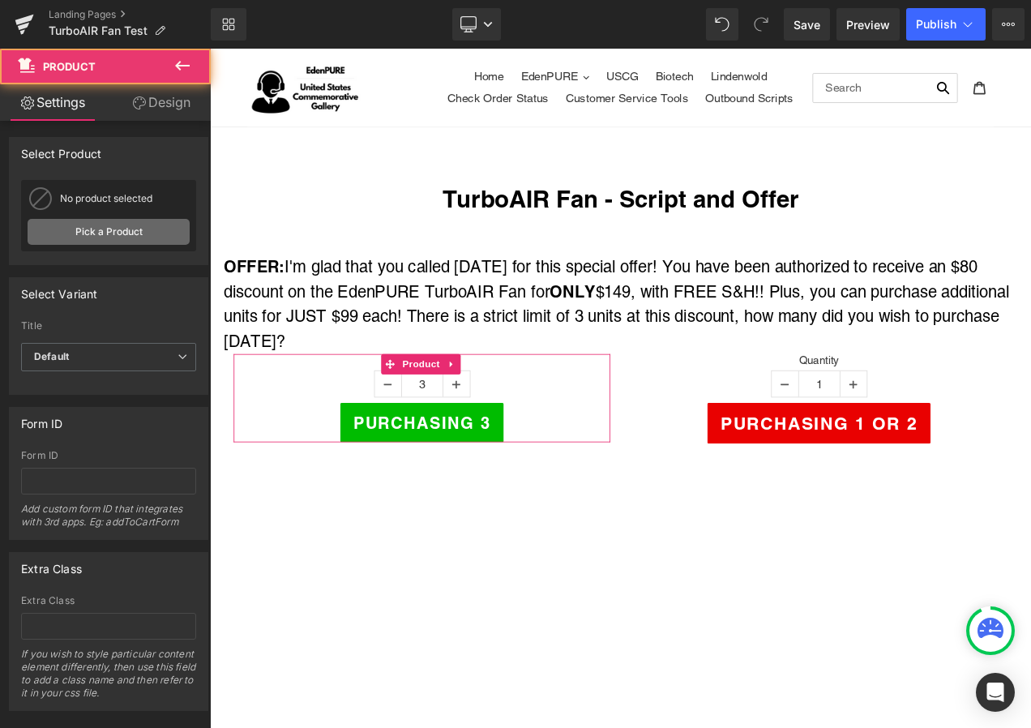
click at [120, 239] on link "Pick a Product" at bounding box center [109, 232] width 162 height 26
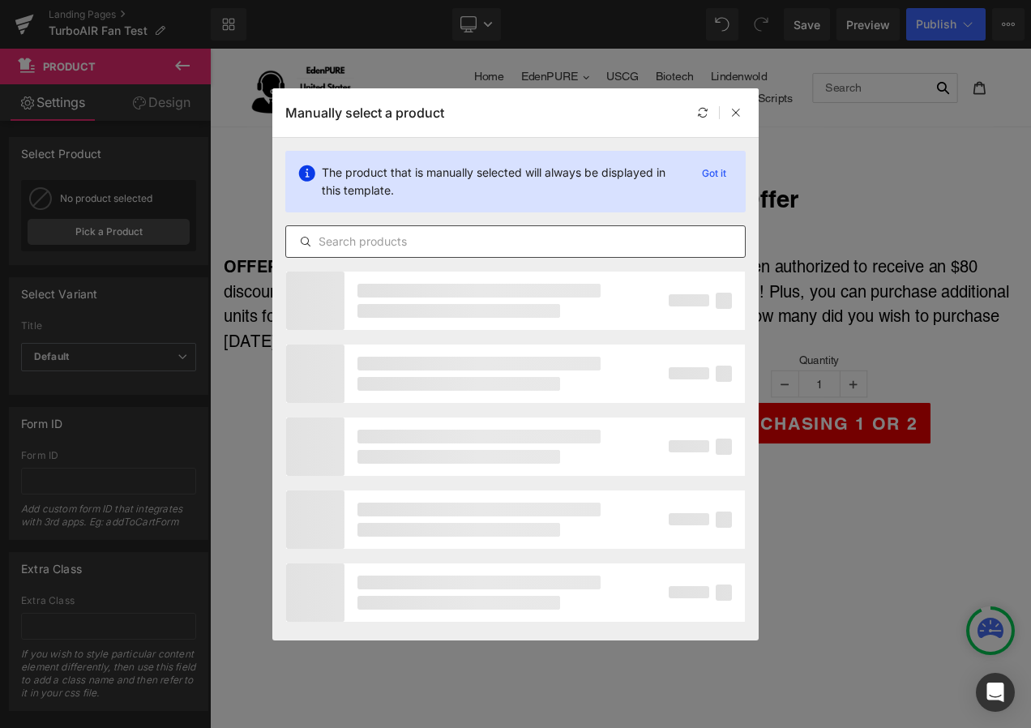
click at [383, 243] on input "text" at bounding box center [515, 241] width 459 height 19
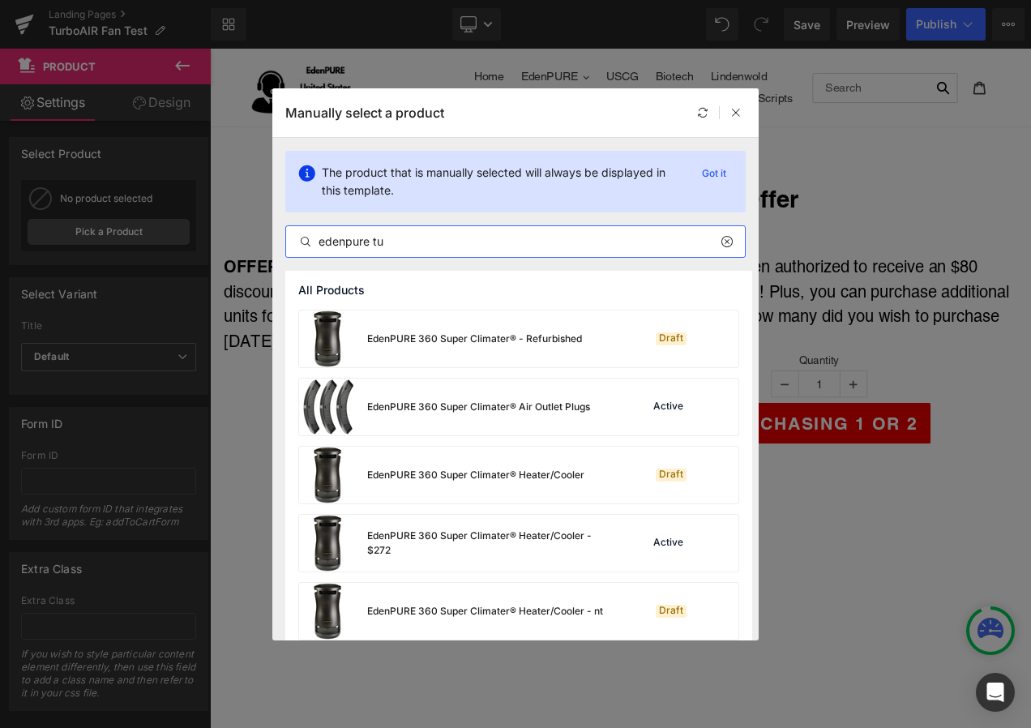
type input "edenpure tur"
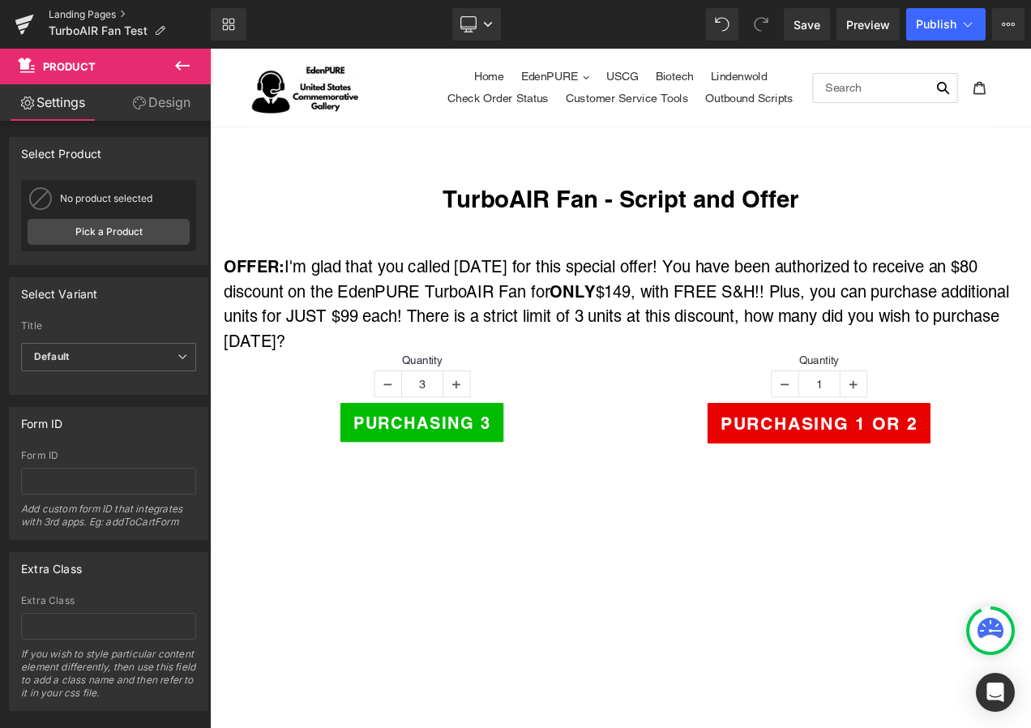
click at [104, 14] on link "Landing Pages" at bounding box center [130, 14] width 162 height 13
